Goal: Transaction & Acquisition: Purchase product/service

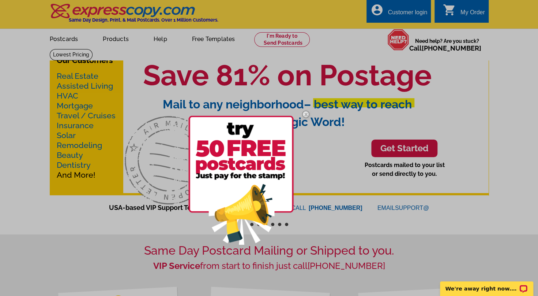
click at [307, 116] on img at bounding box center [305, 114] width 21 height 21
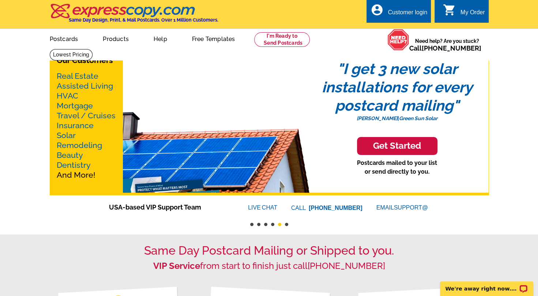
click at [64, 45] on link "Postcards" at bounding box center [64, 38] width 52 height 17
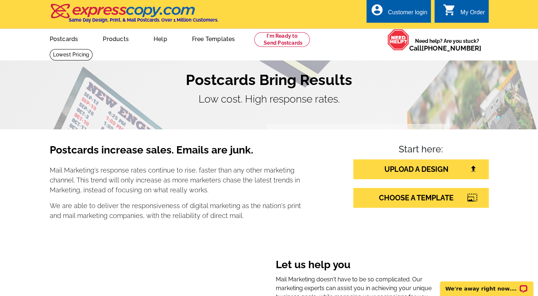
click at [119, 45] on link "Products" at bounding box center [115, 38] width 49 height 17
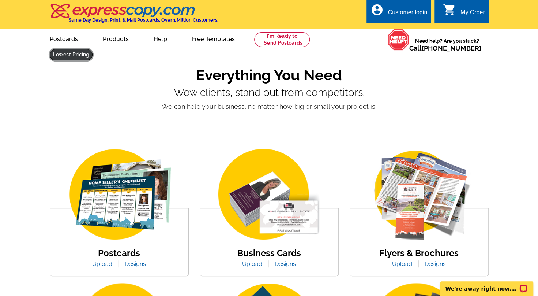
click at [93, 49] on link at bounding box center [71, 54] width 43 height 11
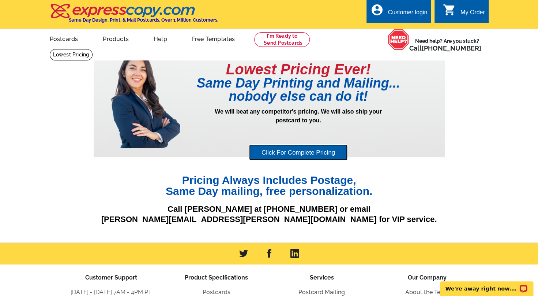
click at [259, 153] on link "Click For Complete Pricing" at bounding box center [298, 152] width 98 height 16
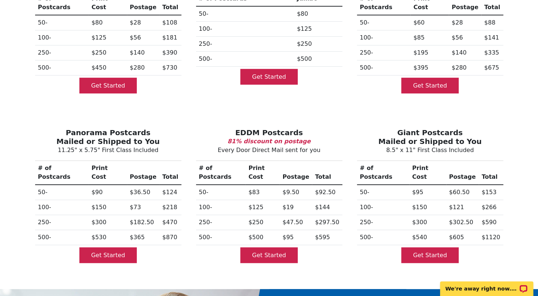
scroll to position [140, 0]
click at [269, 247] on link "Get Started" at bounding box center [268, 255] width 57 height 16
